Goal: Task Accomplishment & Management: Use online tool/utility

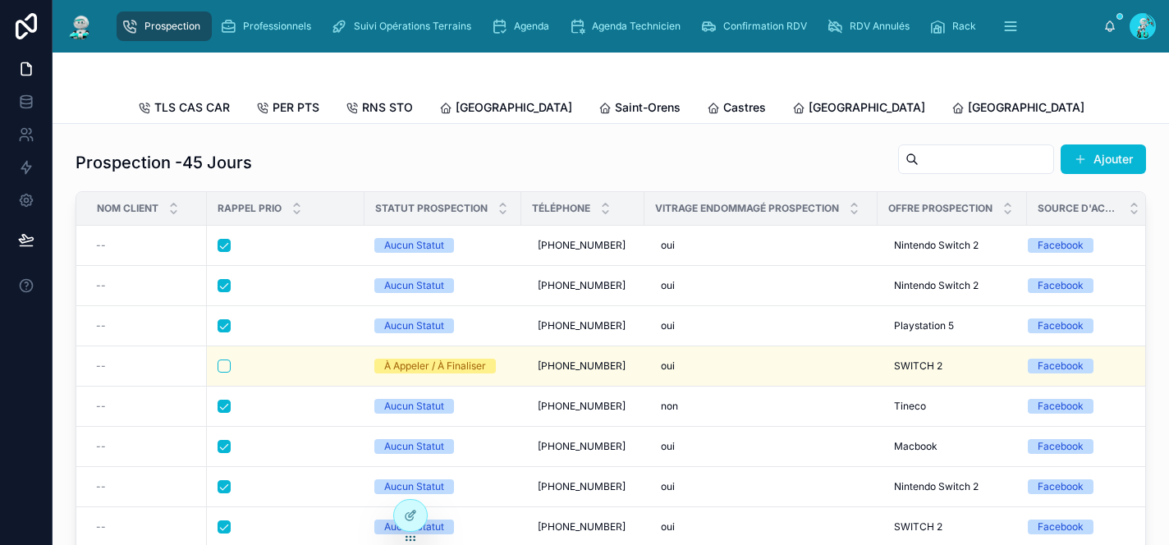
scroll to position [1741, 0]
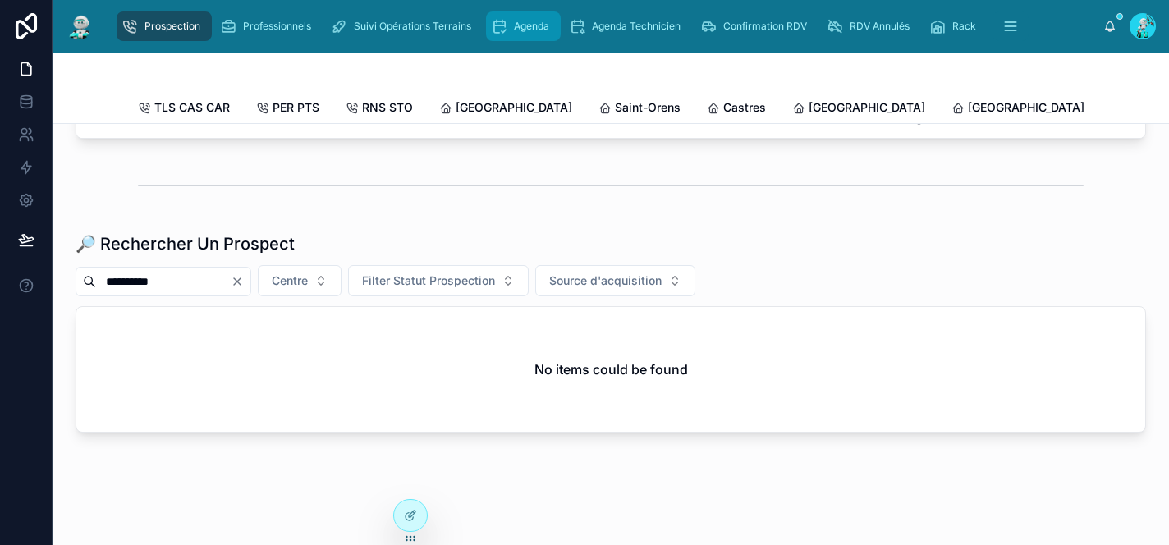
click at [510, 25] on div "Agenda" at bounding box center [523, 26] width 65 height 26
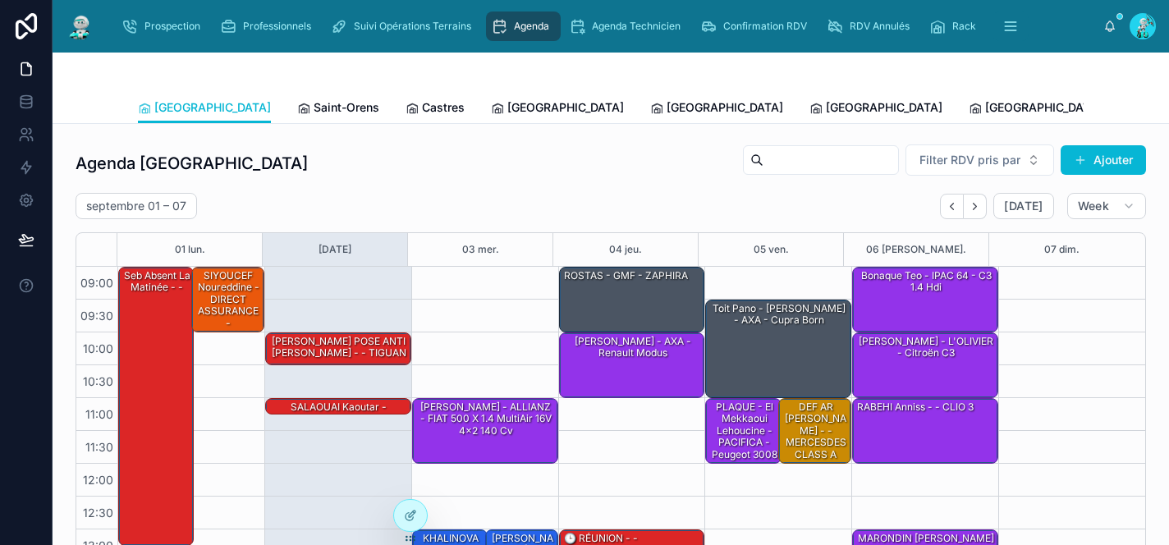
scroll to position [263, 0]
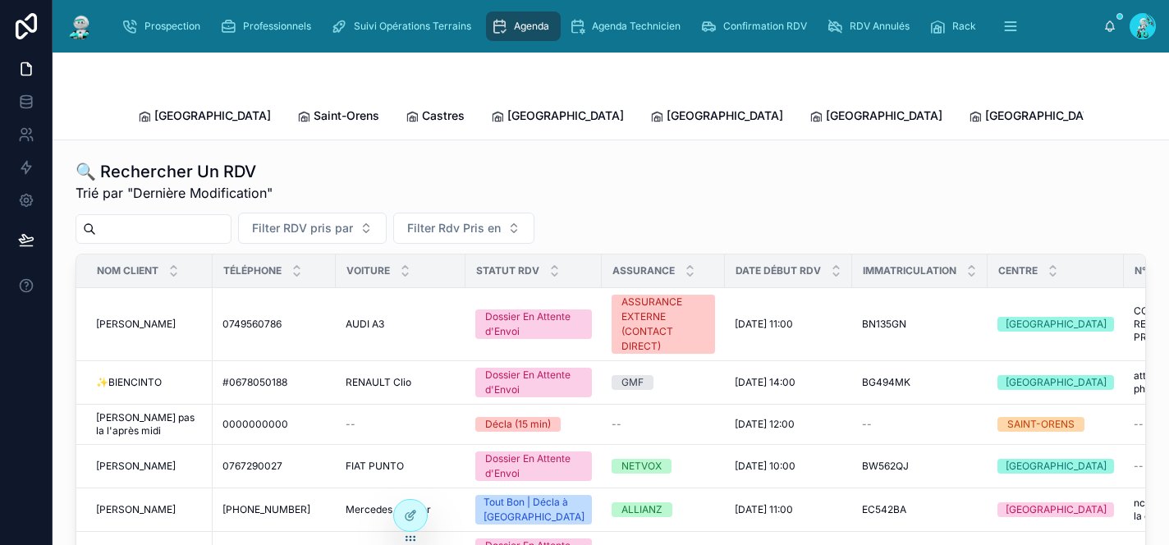
click at [142, 218] on input "text" at bounding box center [163, 229] width 135 height 23
paste input "**********"
type input "**********"
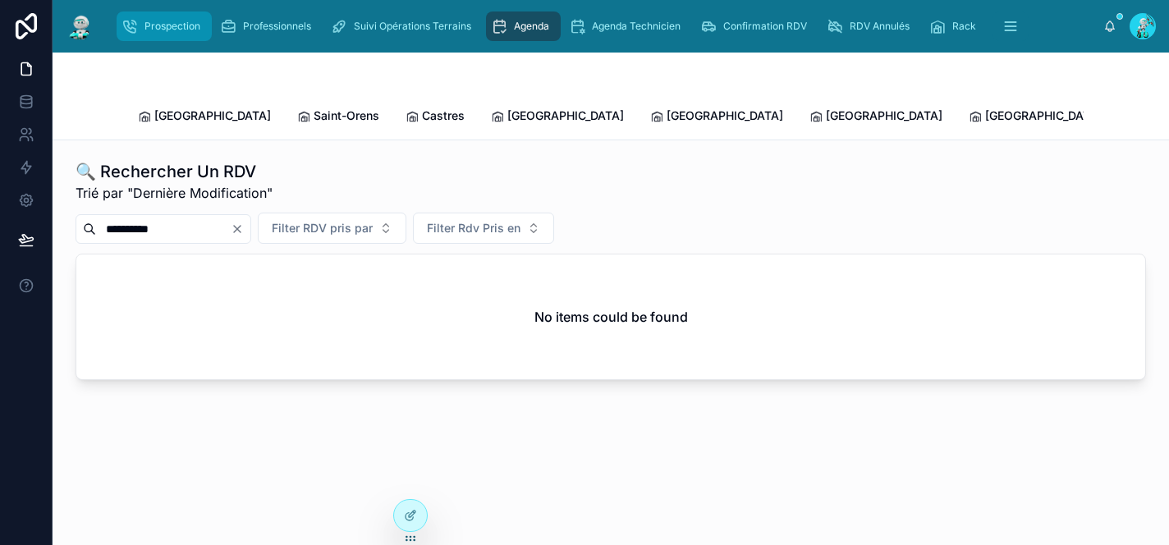
click at [157, 28] on span "Prospection" at bounding box center [172, 26] width 56 height 13
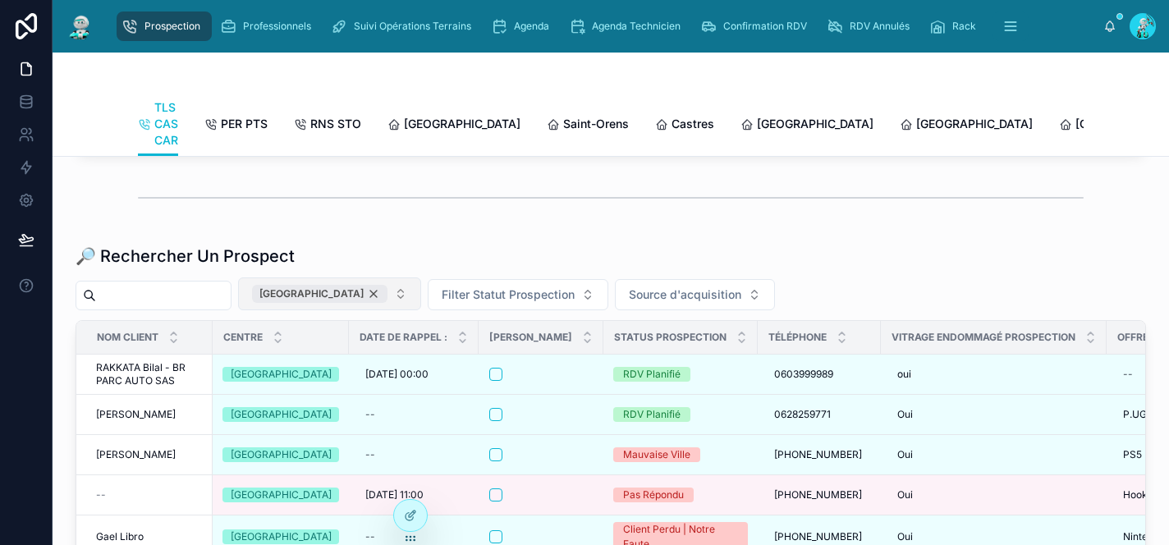
scroll to position [1931, 0]
click at [195, 306] on input "text" at bounding box center [163, 294] width 135 height 23
paste input "**********"
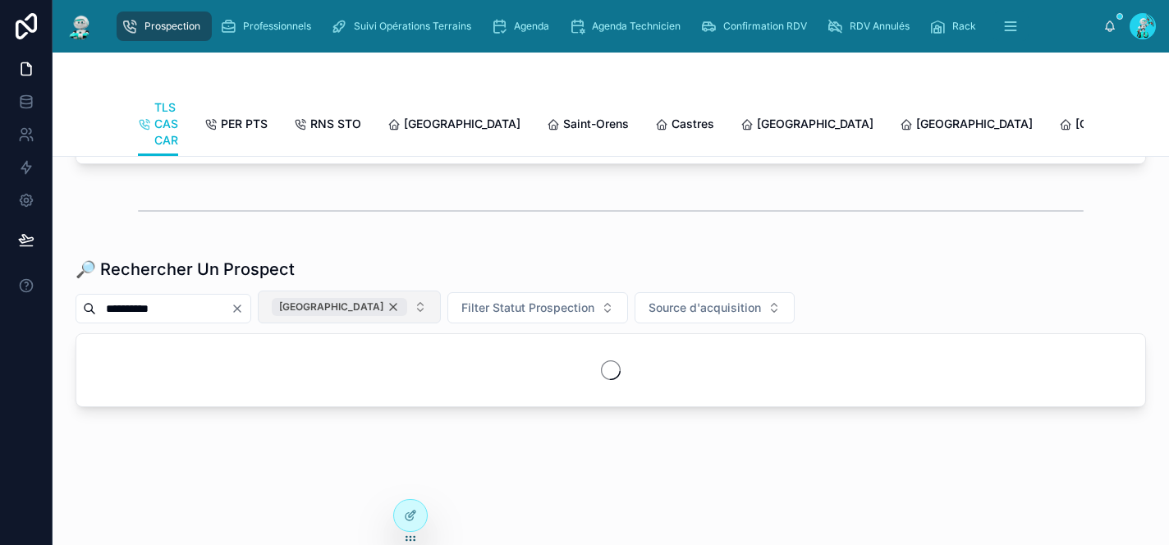
type input "**********"
click at [357, 316] on div "[GEOGRAPHIC_DATA]" at bounding box center [339, 307] width 135 height 18
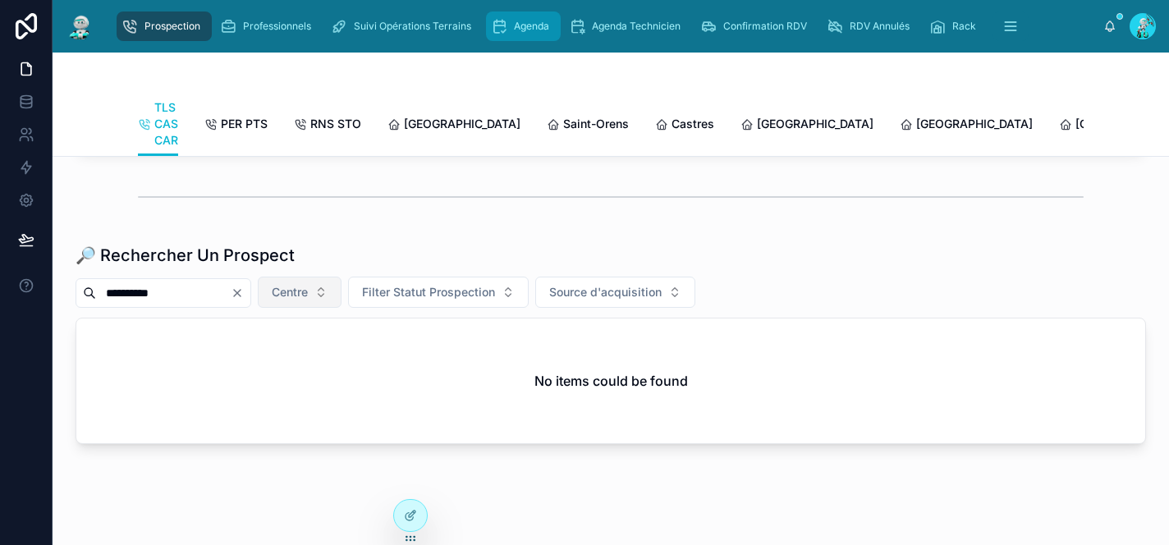
click at [532, 25] on span "Agenda" at bounding box center [531, 26] width 35 height 13
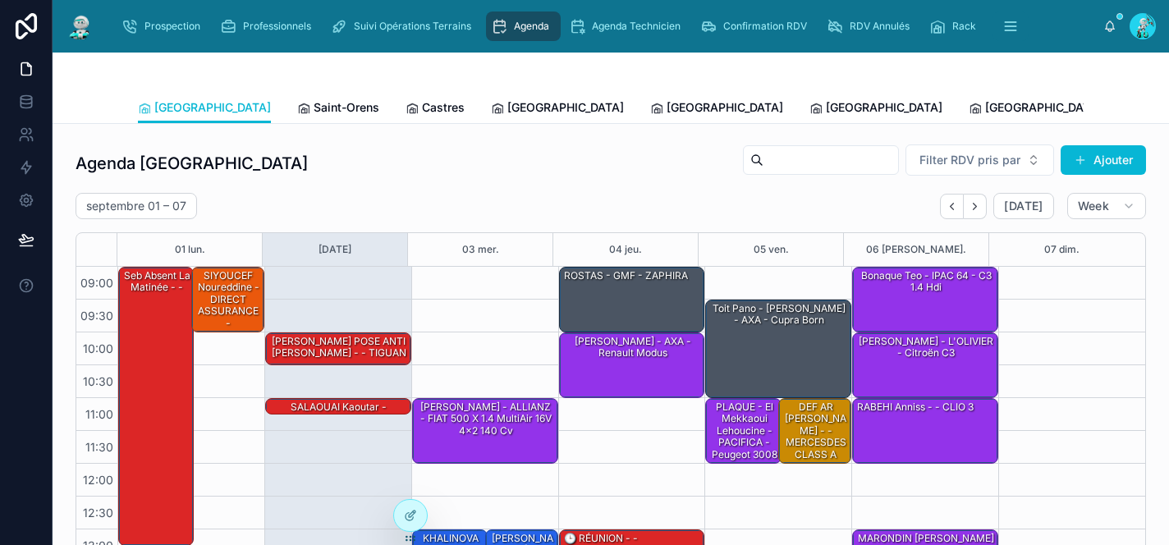
scroll to position [263, 0]
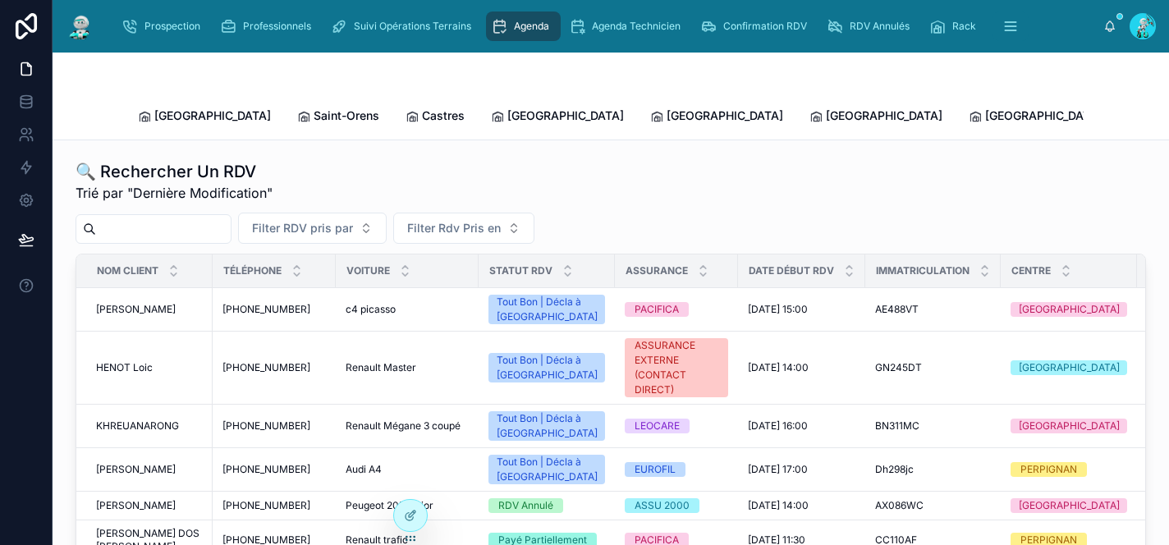
click at [186, 218] on input "text" at bounding box center [163, 229] width 135 height 23
paste input "*******"
type input "*******"
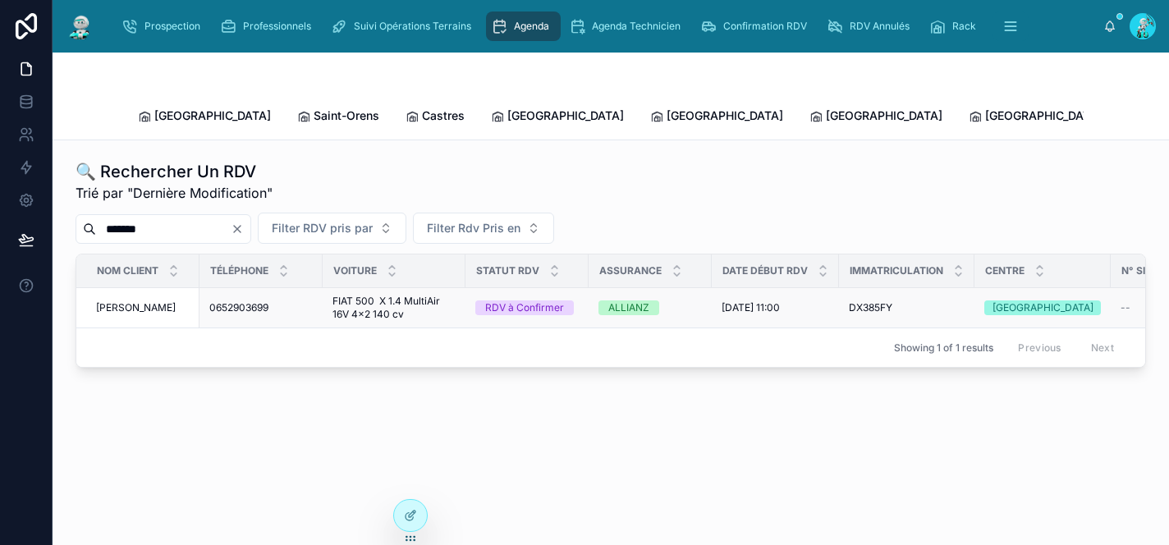
click at [383, 297] on span "FIAT 500 X 1.4 MultiAir 16V 4x2 140 cv" at bounding box center [393, 308] width 123 height 26
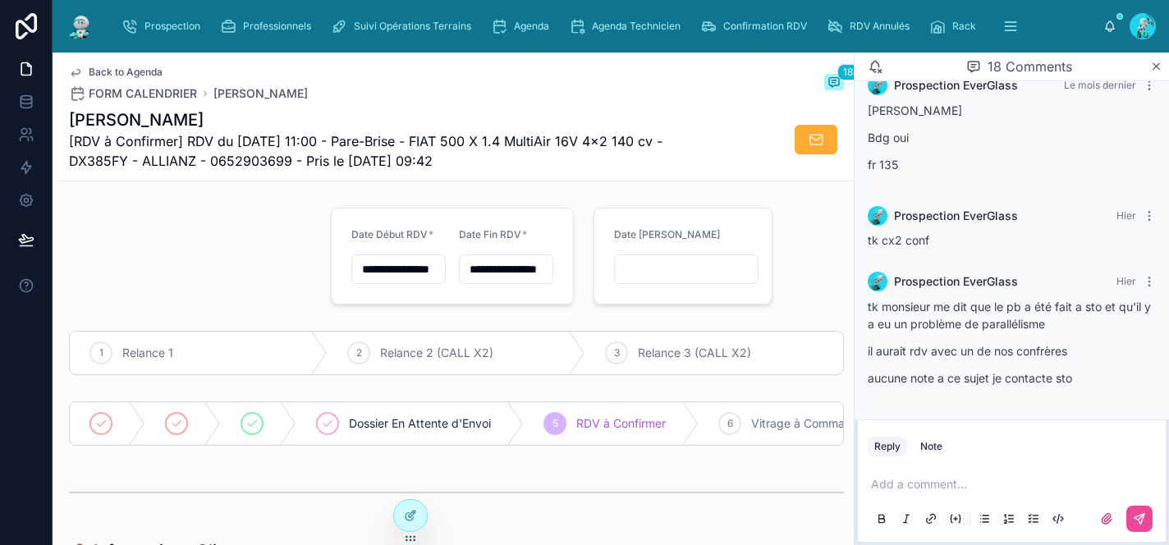
click at [948, 485] on p at bounding box center [1015, 484] width 288 height 16
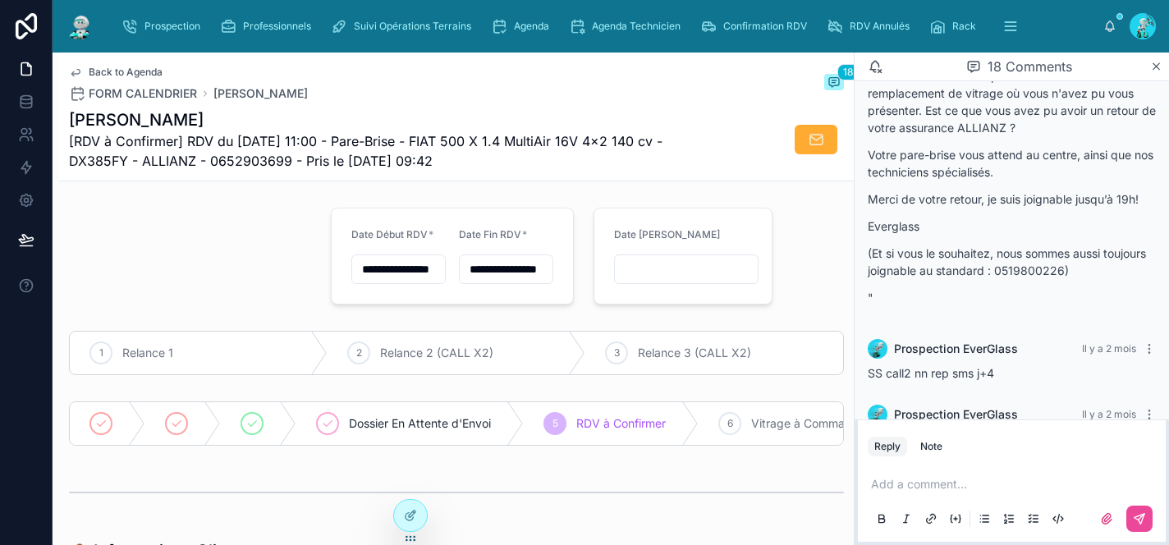
scroll to position [695, 0]
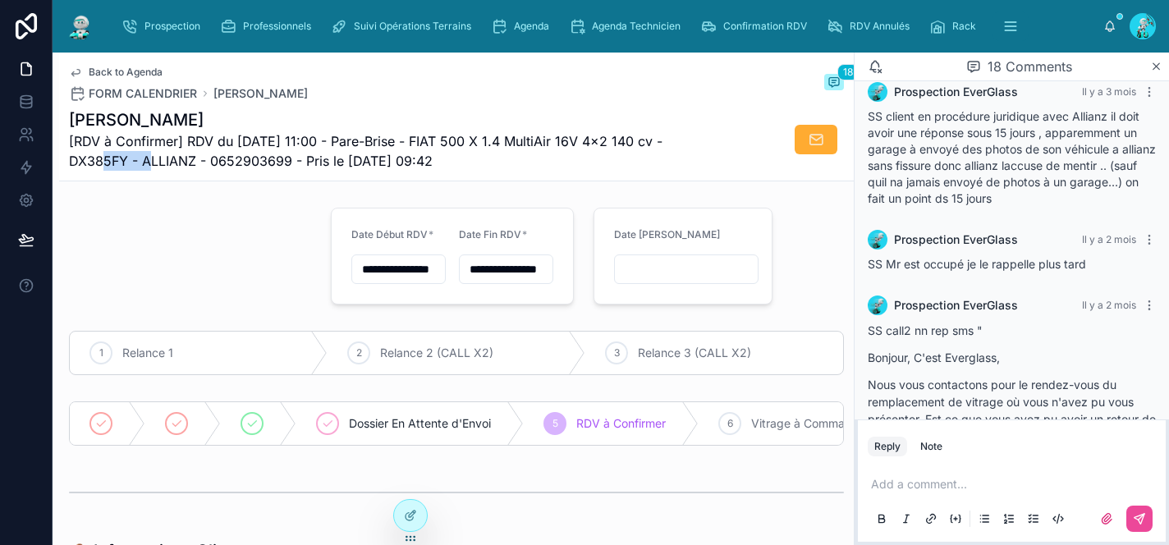
drag, startPoint x: 128, startPoint y: 158, endPoint x: 68, endPoint y: 156, distance: 60.0
click at [69, 156] on span "[RDV à Confirmer] RDV du [DATE] 11:00 - Pare-Brise - FIAT 500 X 1.4 MultiAir 16…" at bounding box center [395, 150] width 652 height 39
copy span "DX385FY"
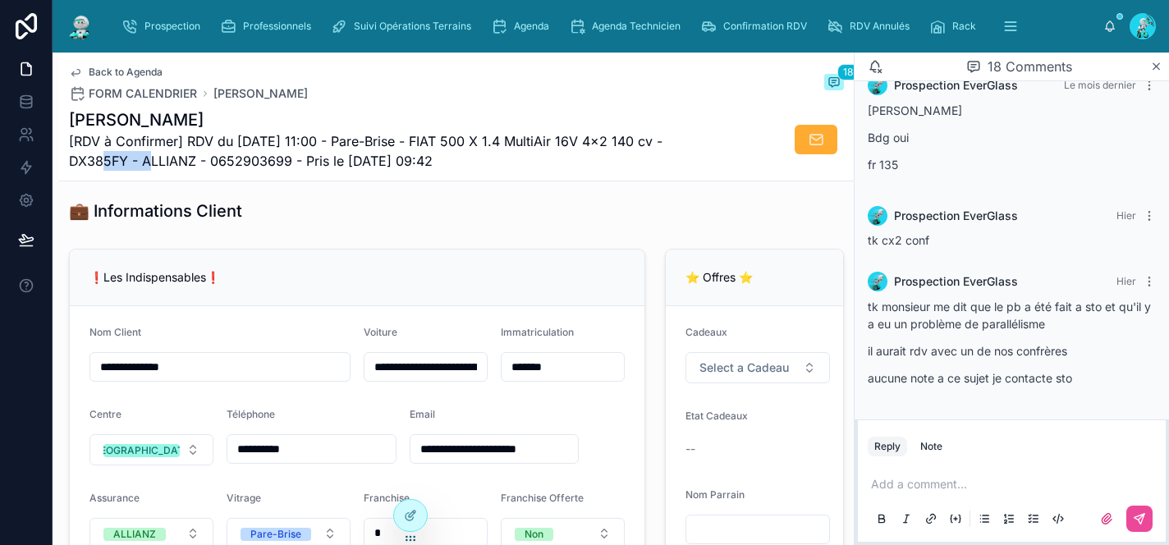
scroll to position [341, 0]
click at [941, 488] on p at bounding box center [1015, 484] width 288 height 16
click at [1138, 529] on button at bounding box center [1139, 519] width 26 height 26
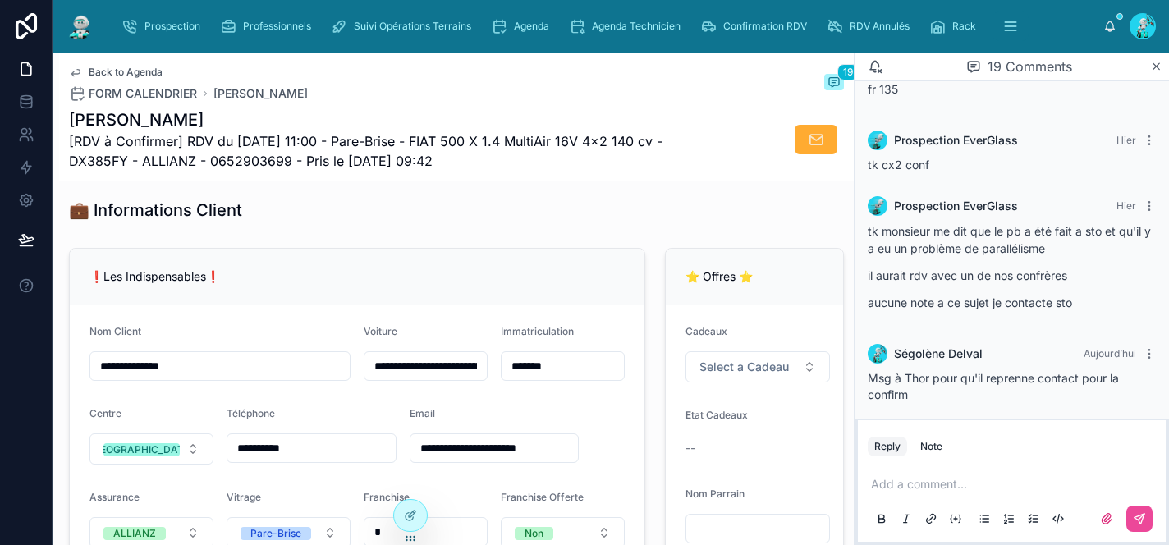
scroll to position [1547, 0]
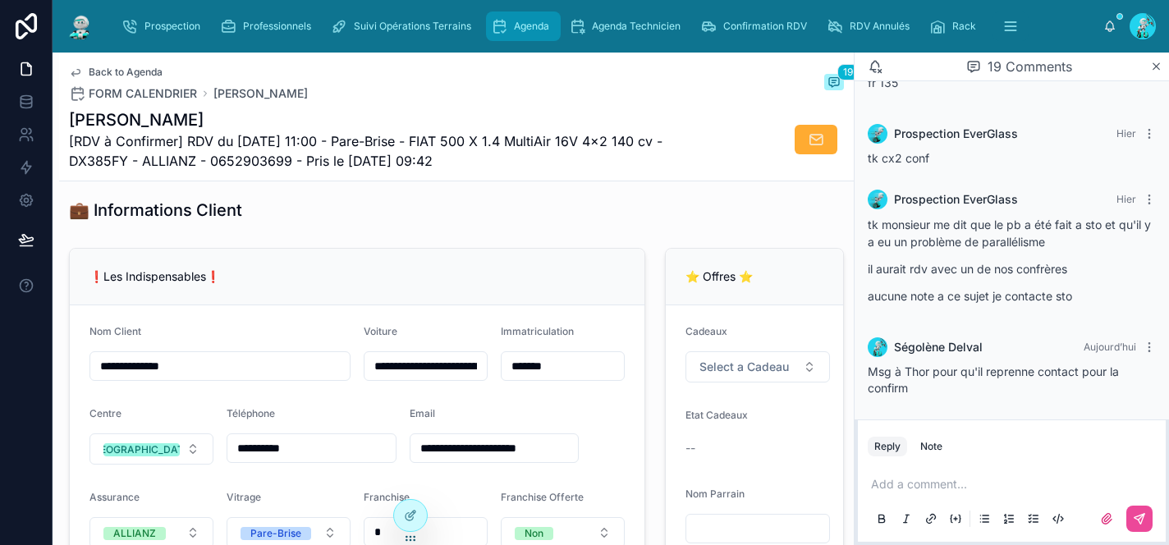
click at [540, 25] on span "Agenda" at bounding box center [531, 26] width 35 height 13
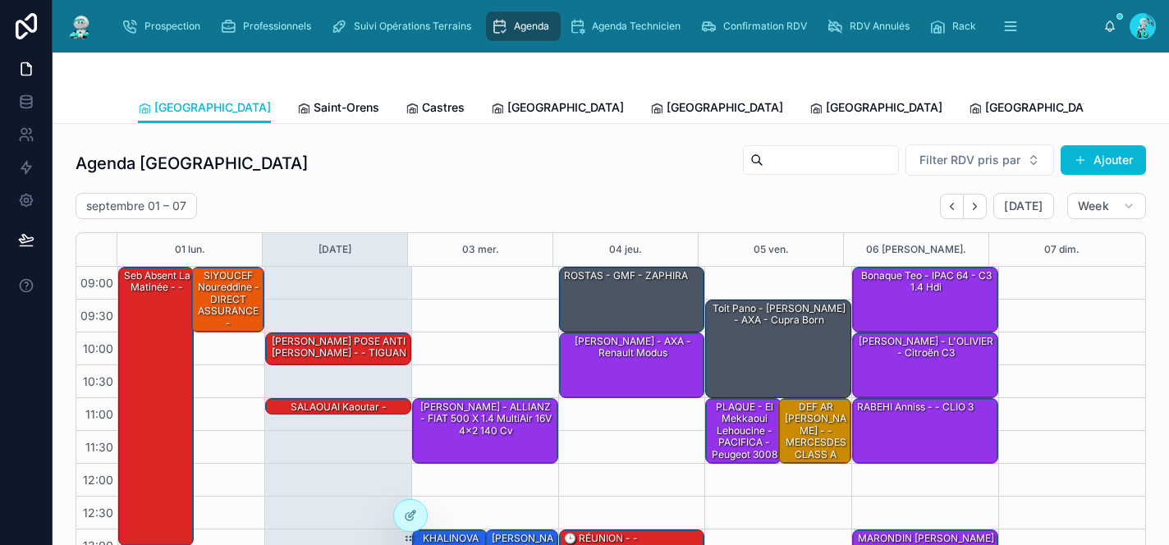
scroll to position [263, 0]
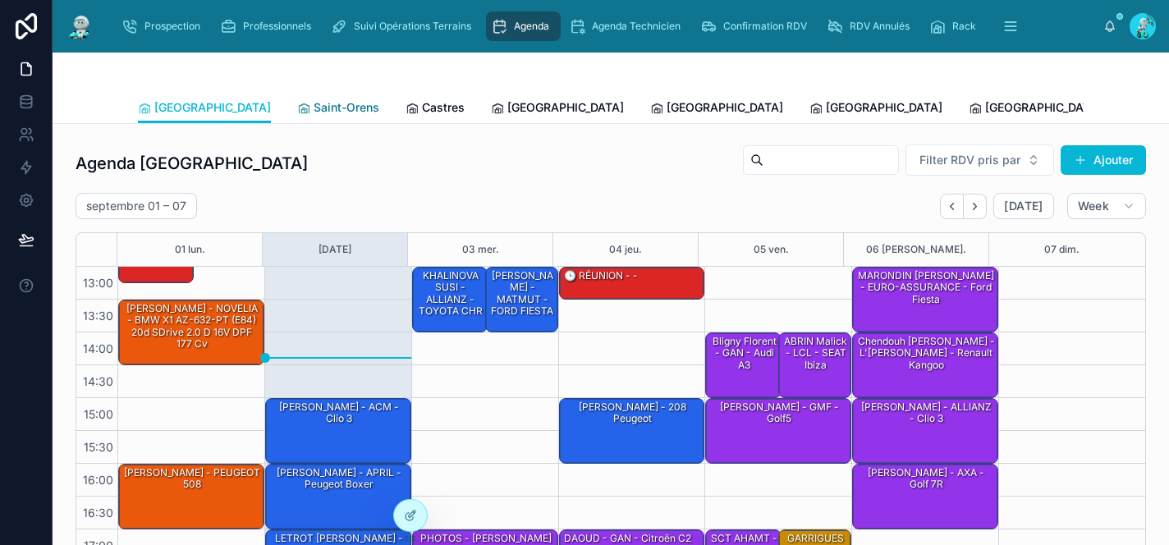
click at [314, 113] on span "Saint-Orens" at bounding box center [347, 107] width 66 height 16
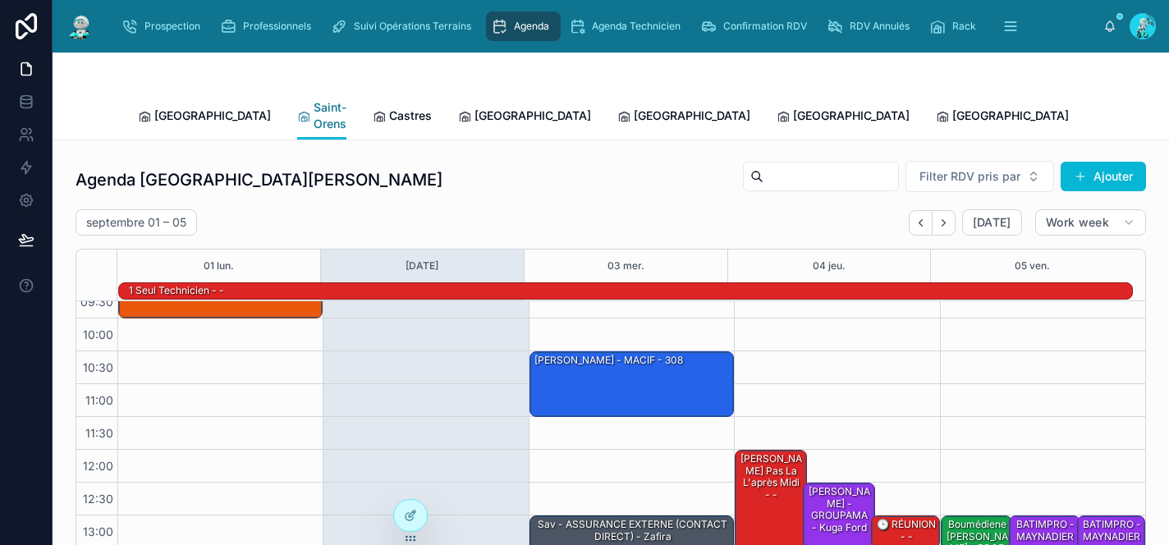
scroll to position [85, 0]
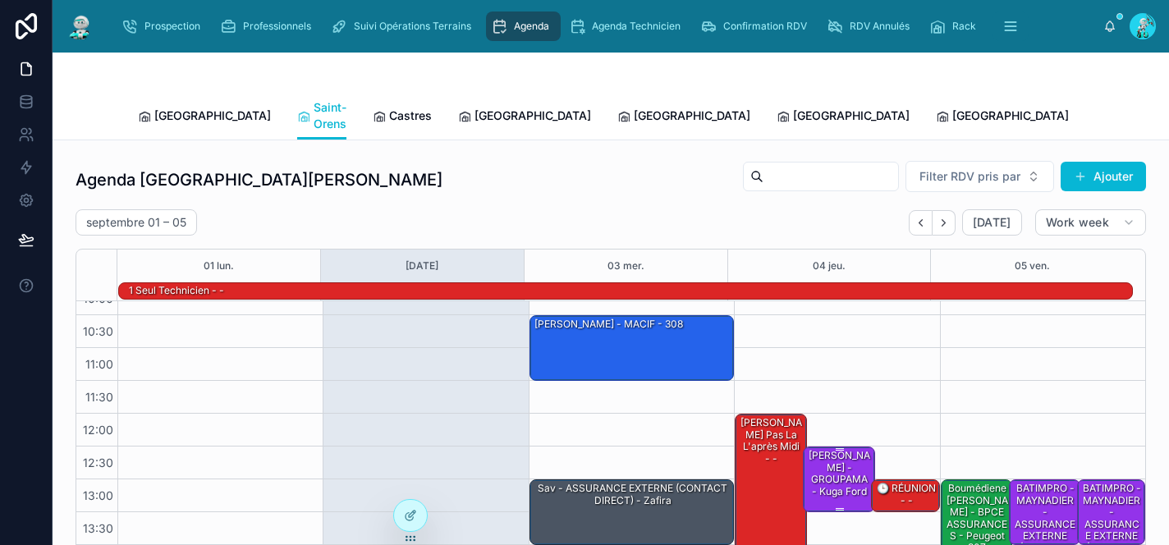
click at [835, 462] on div "[PERSON_NAME] - GROUPAMA - Kuga ford" at bounding box center [839, 473] width 66 height 51
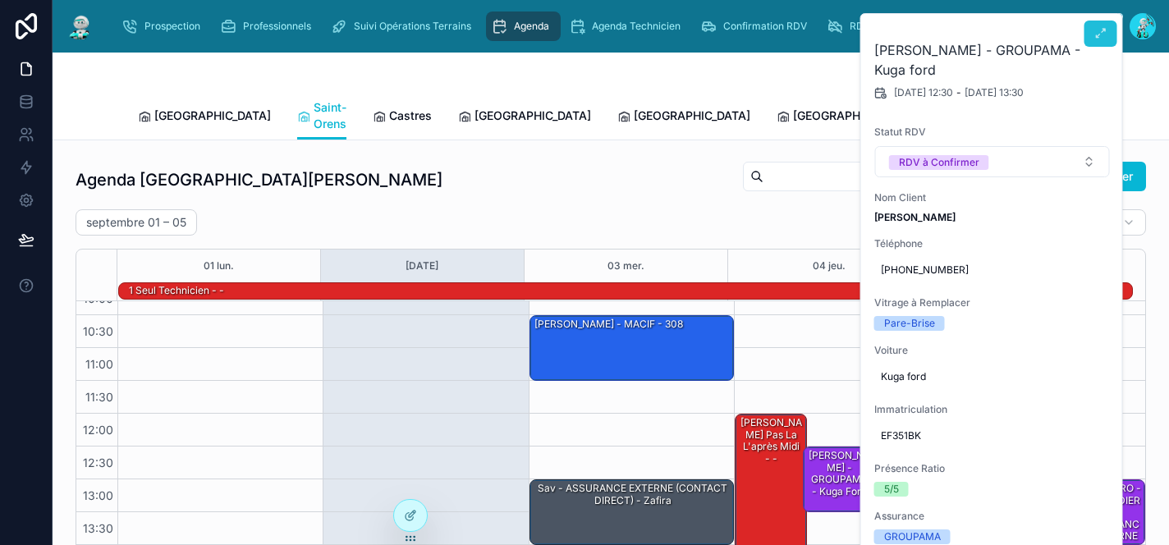
click at [1090, 32] on button at bounding box center [1100, 34] width 33 height 26
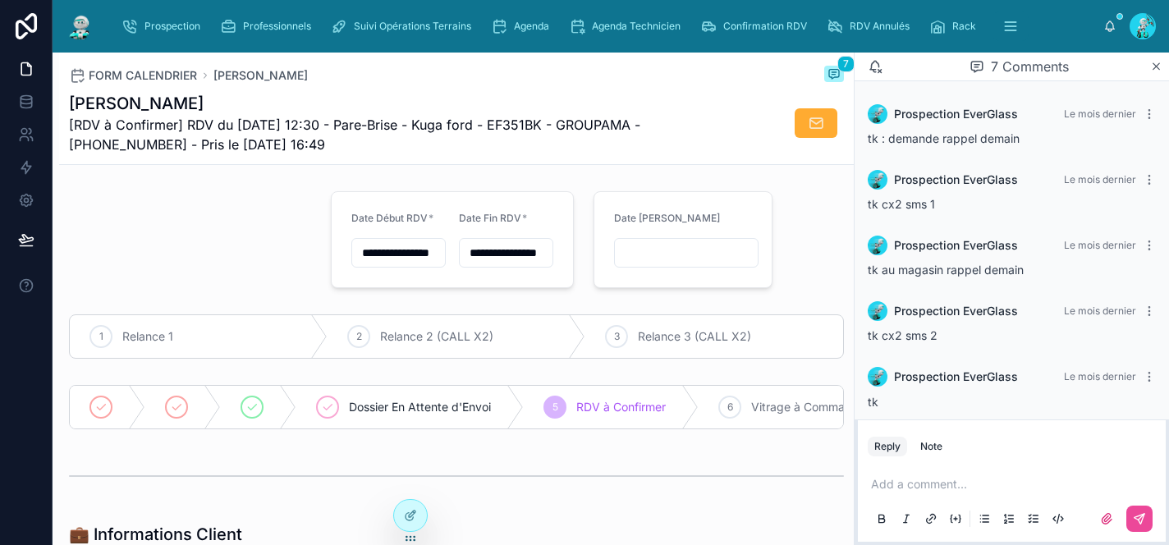
scroll to position [351, 0]
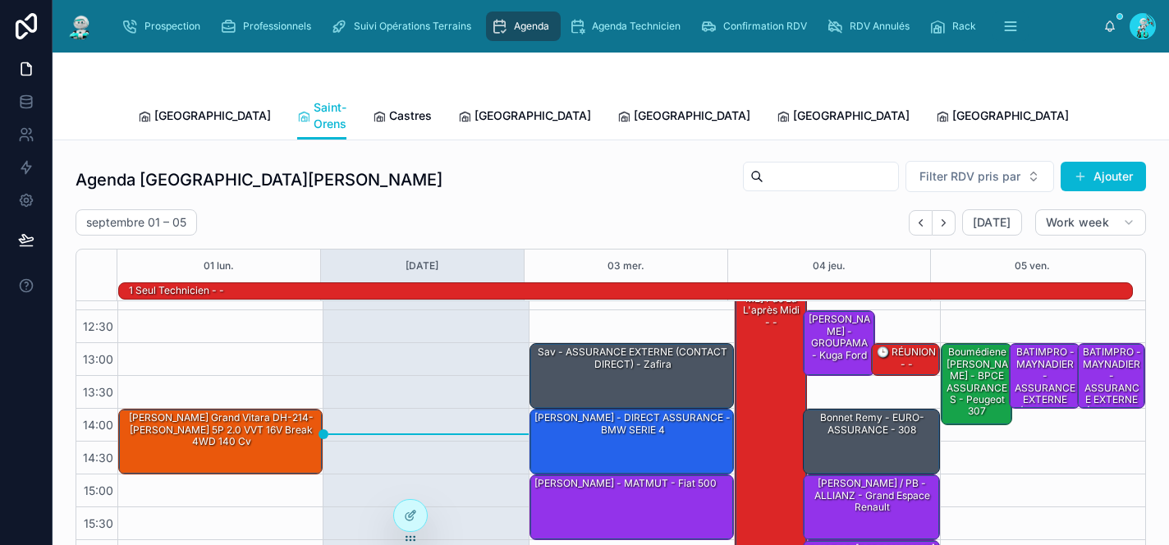
scroll to position [195, 0]
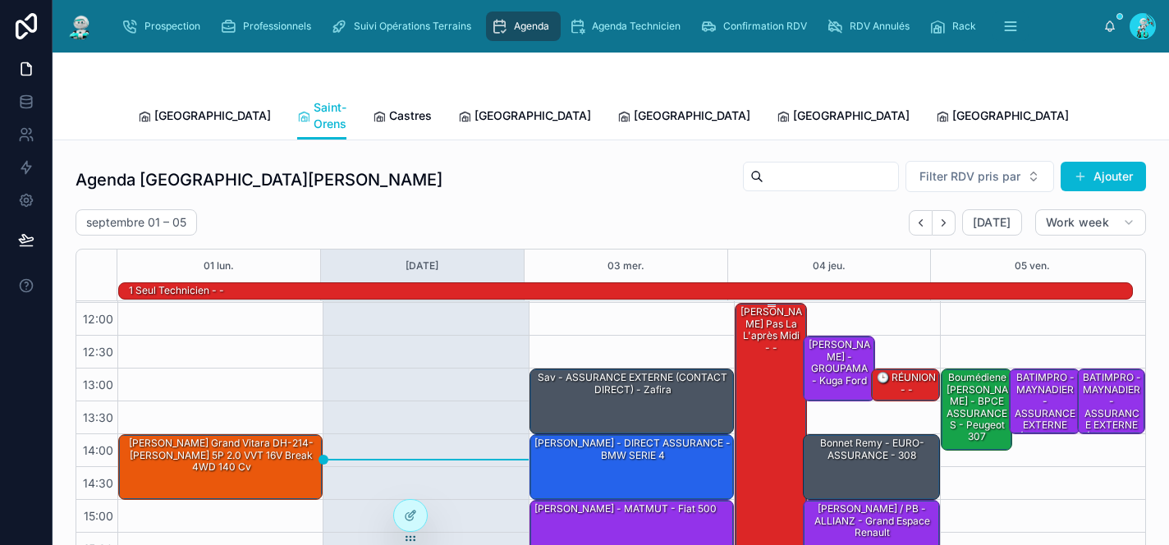
click at [764, 332] on div "[PERSON_NAME] pas la l'après midi - -" at bounding box center [771, 499] width 66 height 391
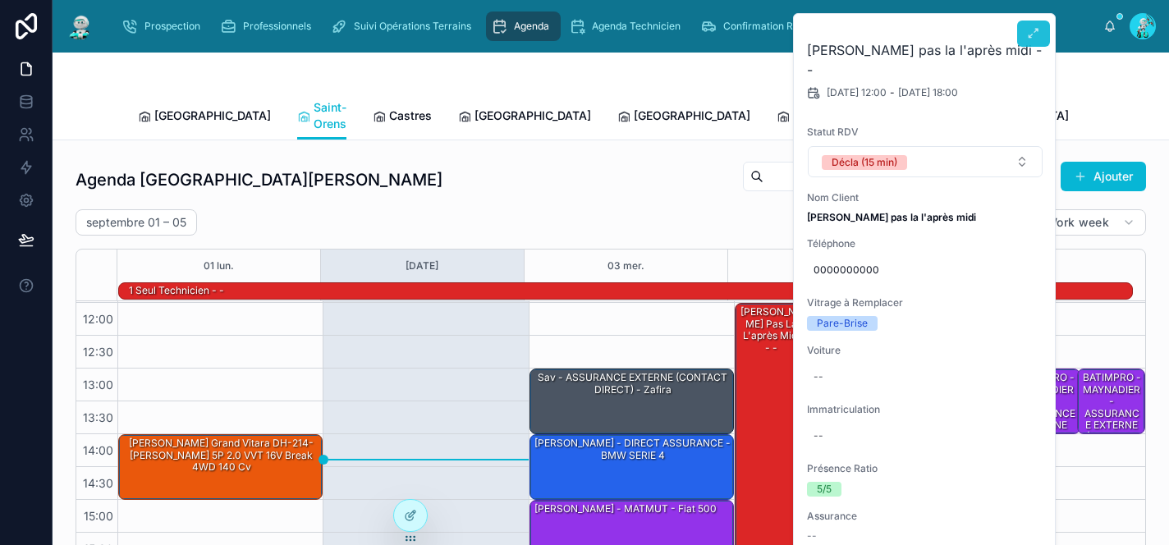
click at [1035, 37] on icon at bounding box center [1033, 33] width 13 height 13
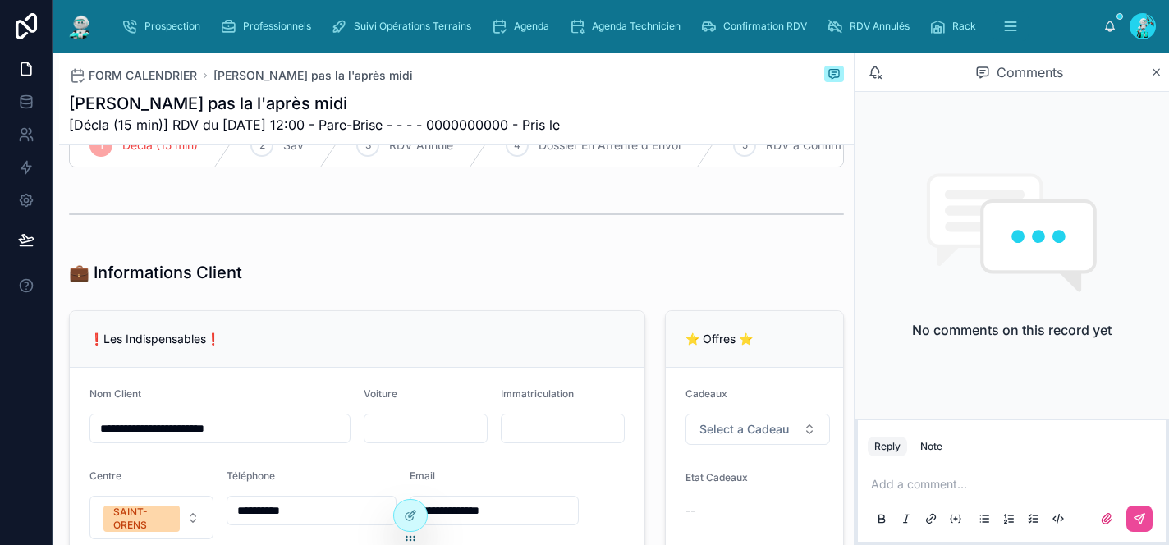
scroll to position [326, 0]
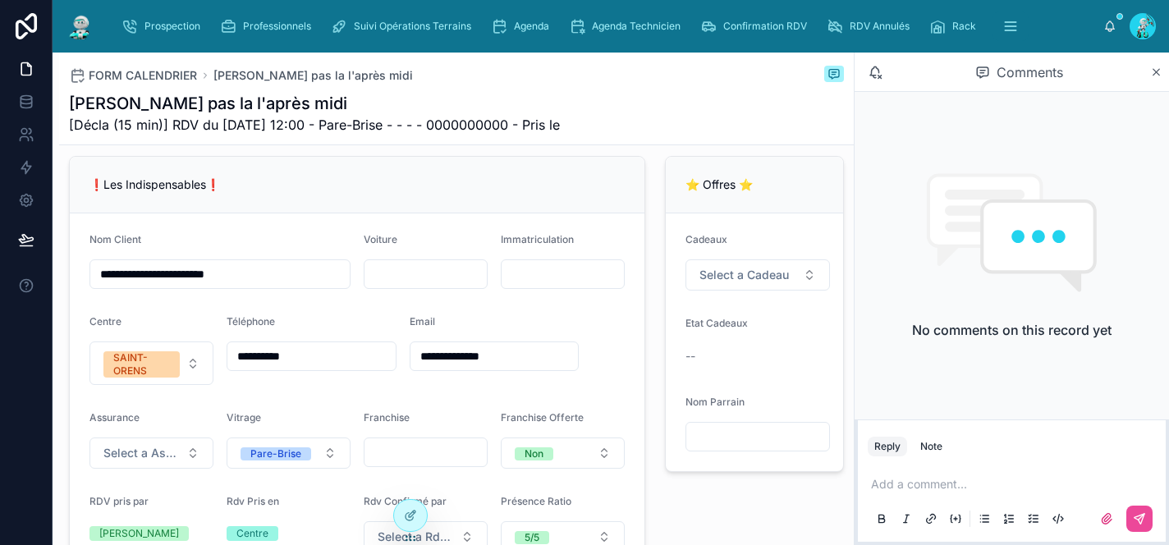
drag, startPoint x: 228, startPoint y: 286, endPoint x: 127, endPoint y: 280, distance: 101.1
click at [127, 280] on input "**********" at bounding box center [219, 274] width 259 height 23
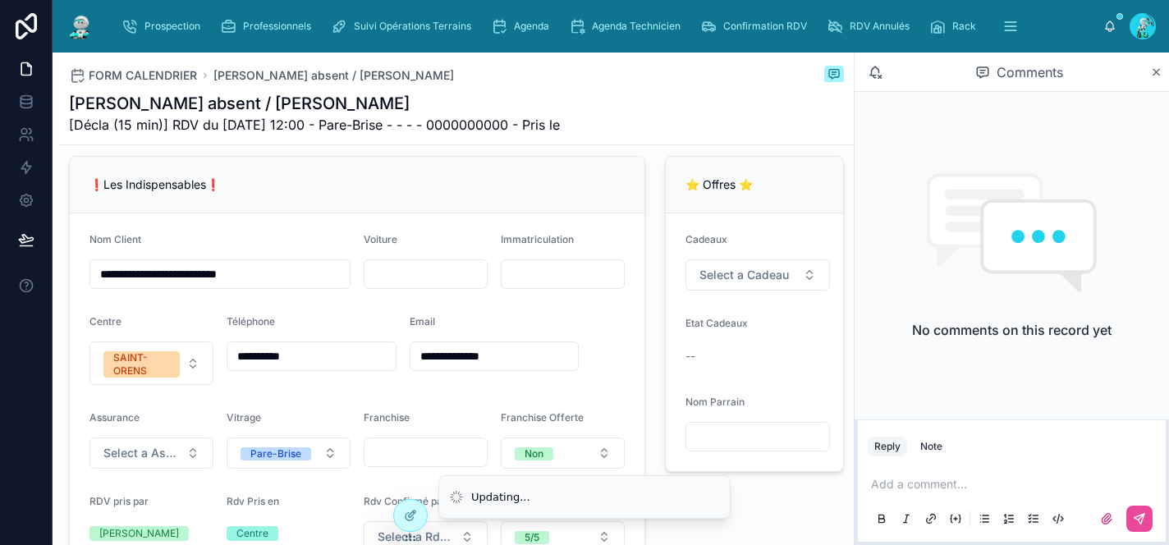
drag, startPoint x: 183, startPoint y: 284, endPoint x: 210, endPoint y: 311, distance: 38.3
click at [182, 284] on input "**********" at bounding box center [219, 274] width 259 height 23
type input "**********"
click at [502, 180] on div "❗Les Indispensables❗" at bounding box center [357, 185] width 575 height 57
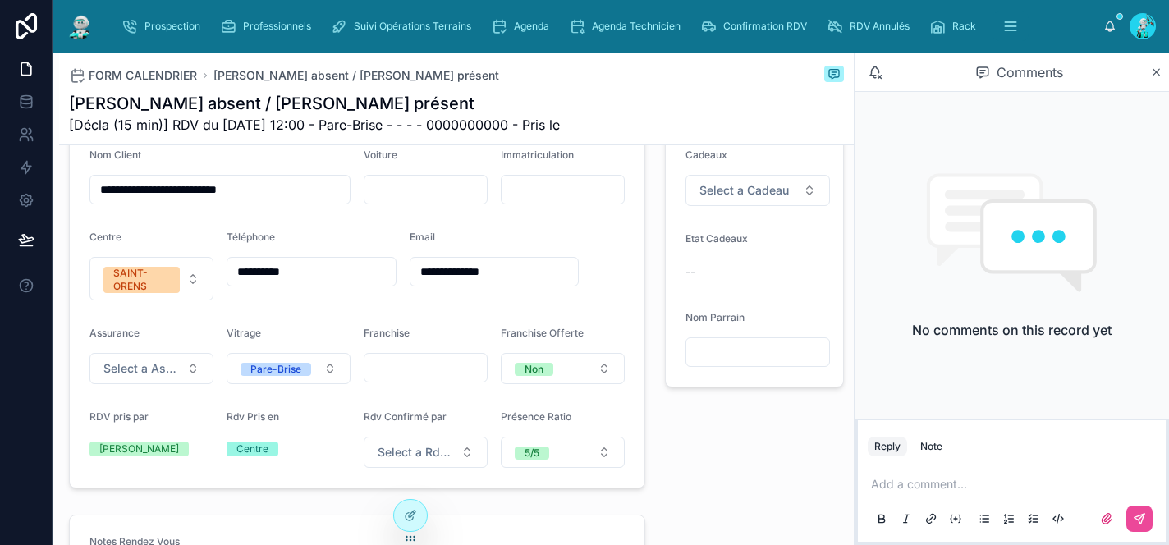
scroll to position [270, 0]
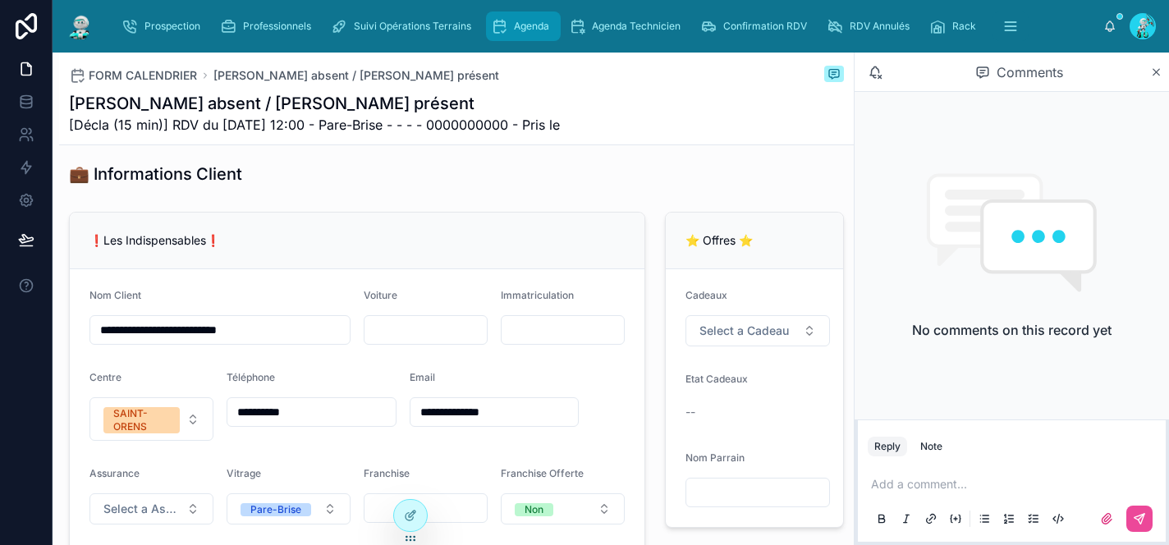
click at [510, 26] on div "Agenda" at bounding box center [523, 26] width 65 height 26
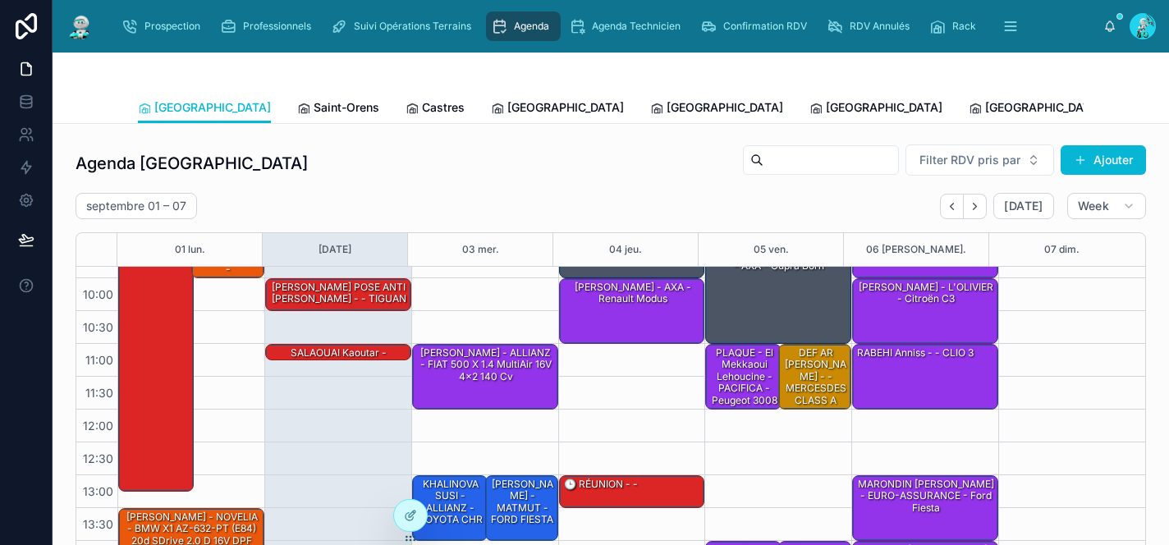
scroll to position [31, 0]
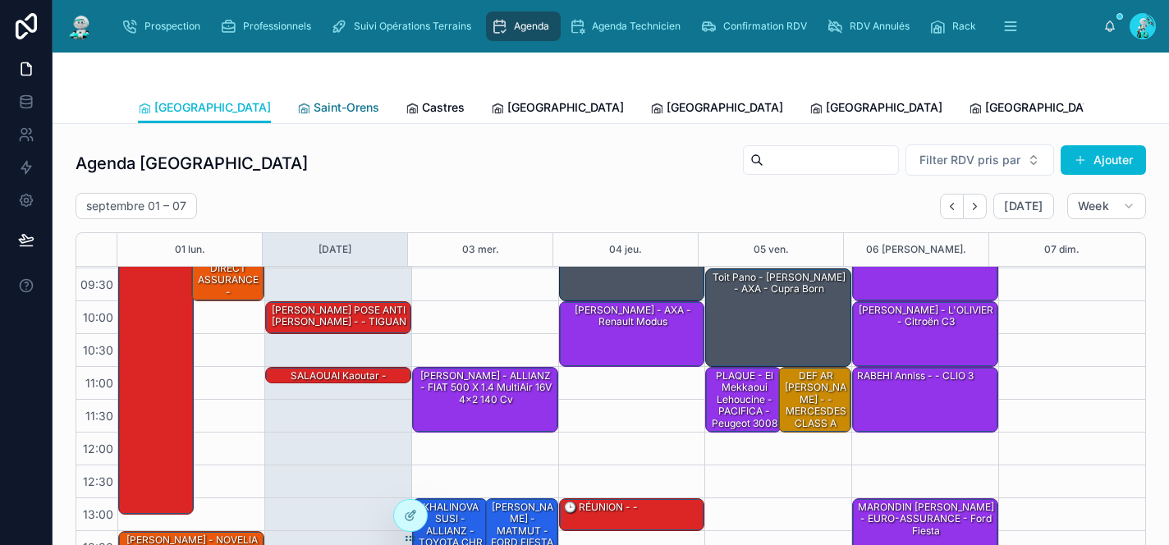
click at [297, 95] on link "Saint-Orens" at bounding box center [338, 109] width 82 height 33
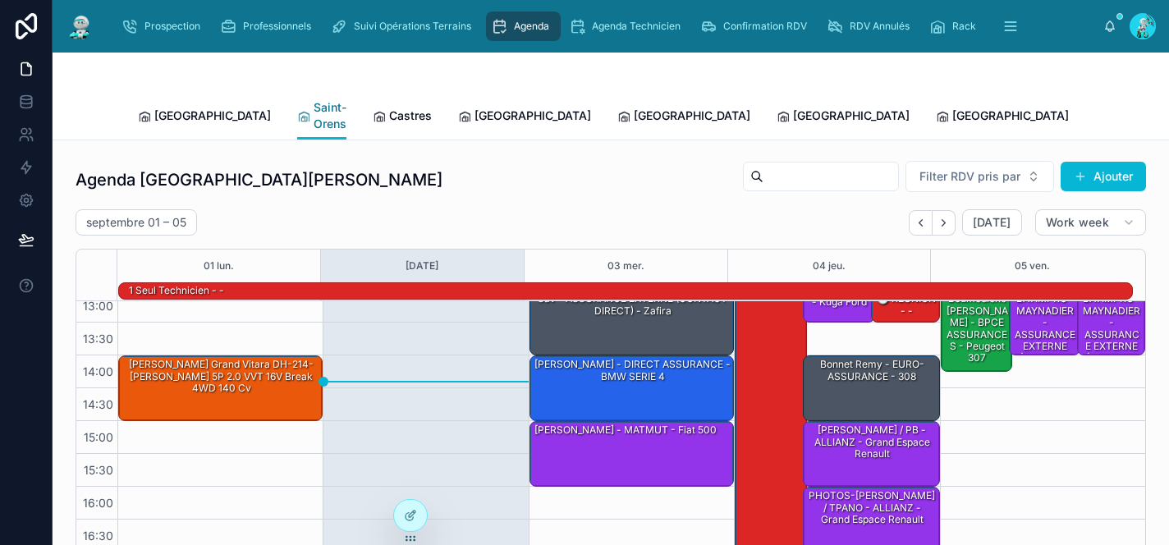
scroll to position [281, 0]
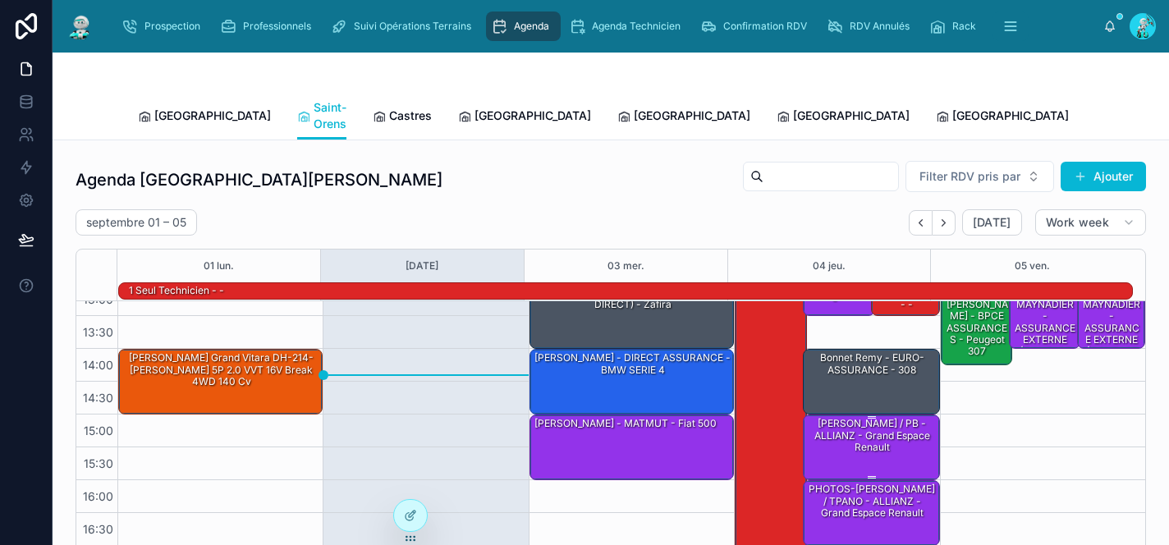
click at [841, 426] on div "[PERSON_NAME] / PB - ALLIANZ - Grand espace Renault" at bounding box center [871, 435] width 131 height 39
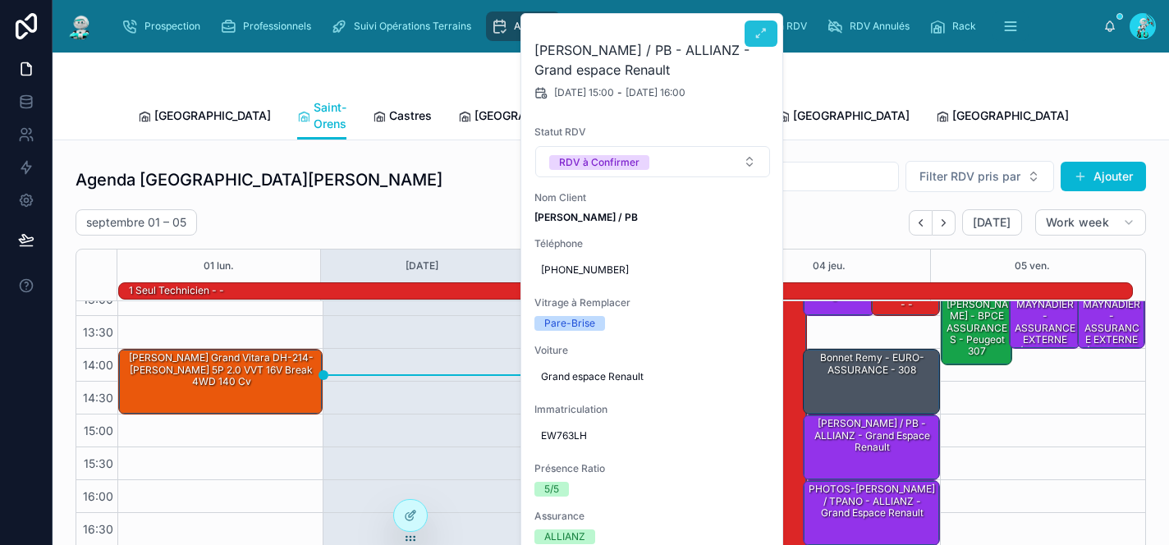
click at [755, 34] on icon at bounding box center [760, 33] width 13 height 13
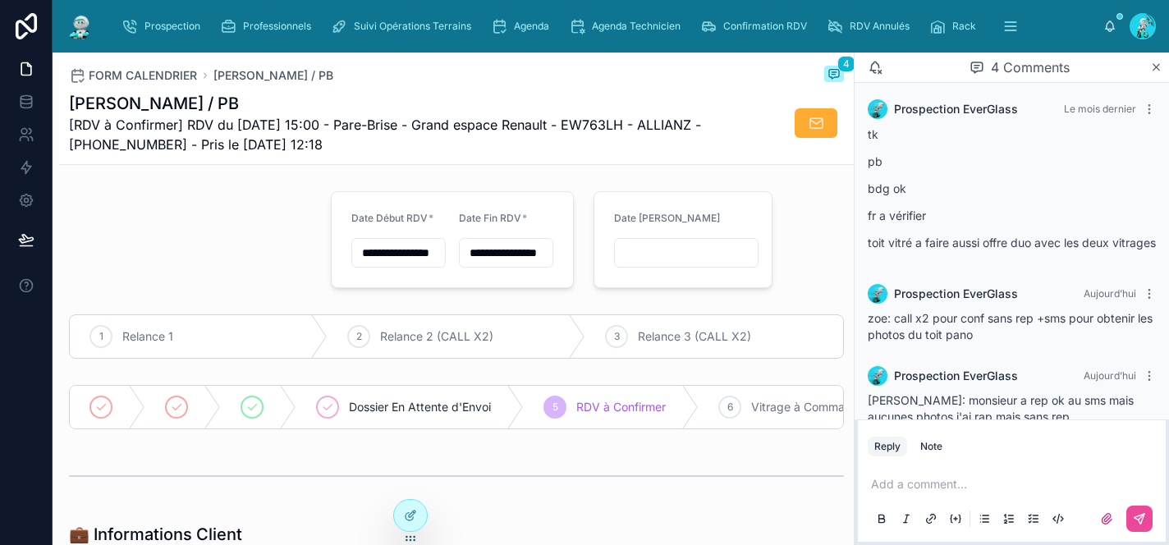
scroll to position [117, 0]
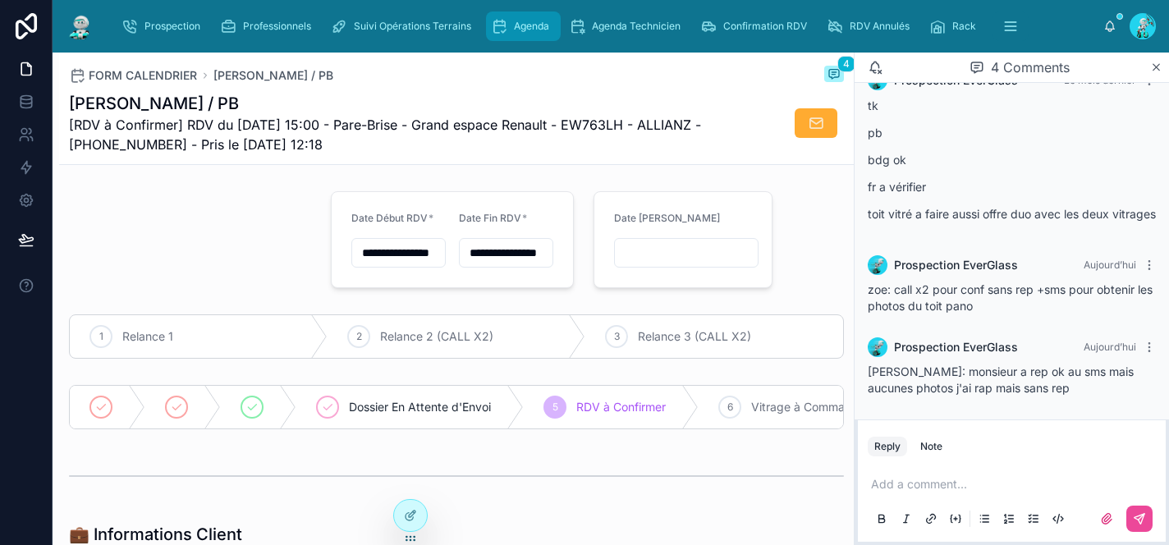
click at [511, 16] on div "Agenda" at bounding box center [523, 26] width 65 height 26
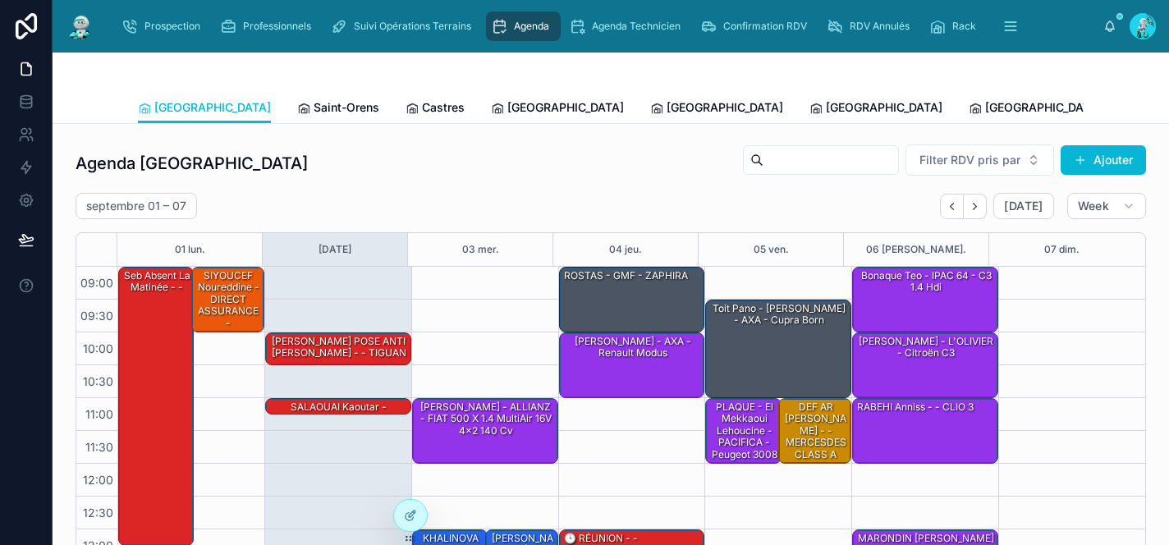
scroll to position [263, 0]
